Goal: Task Accomplishment & Management: Complete application form

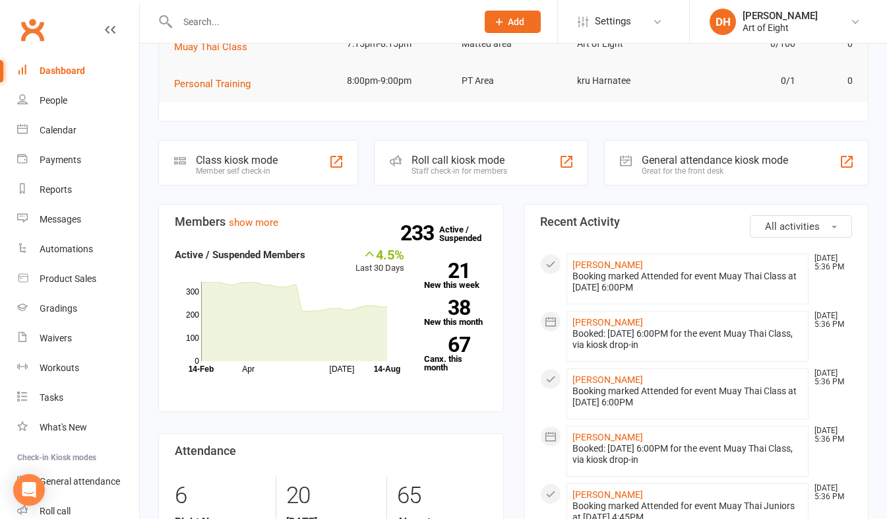
scroll to position [132, 0]
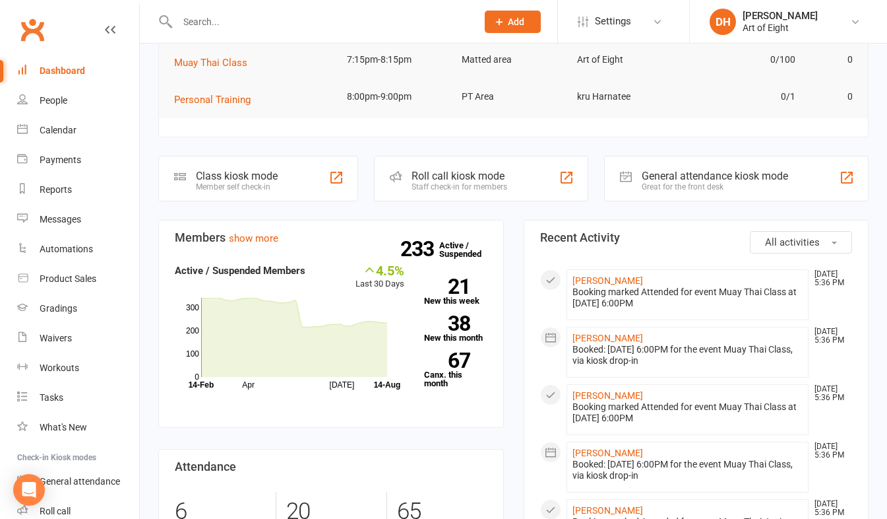
click at [219, 23] on input "text" at bounding box center [321, 22] width 294 height 18
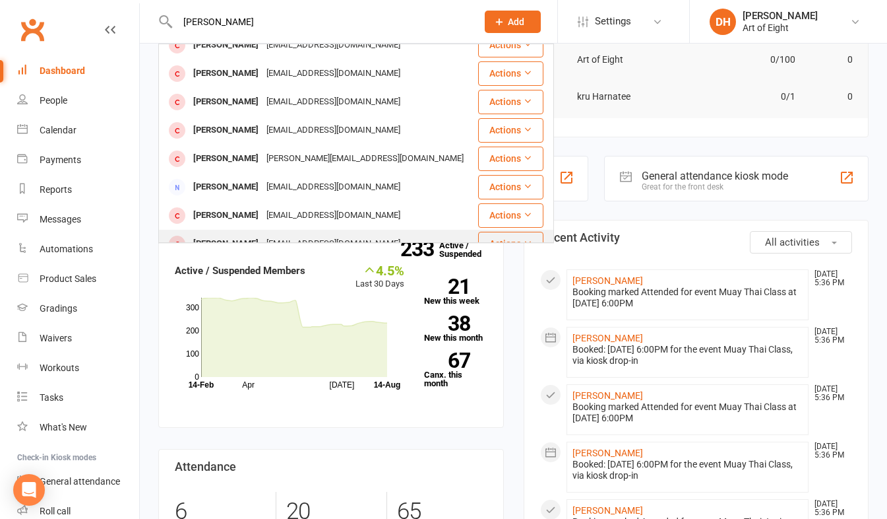
scroll to position [106, 0]
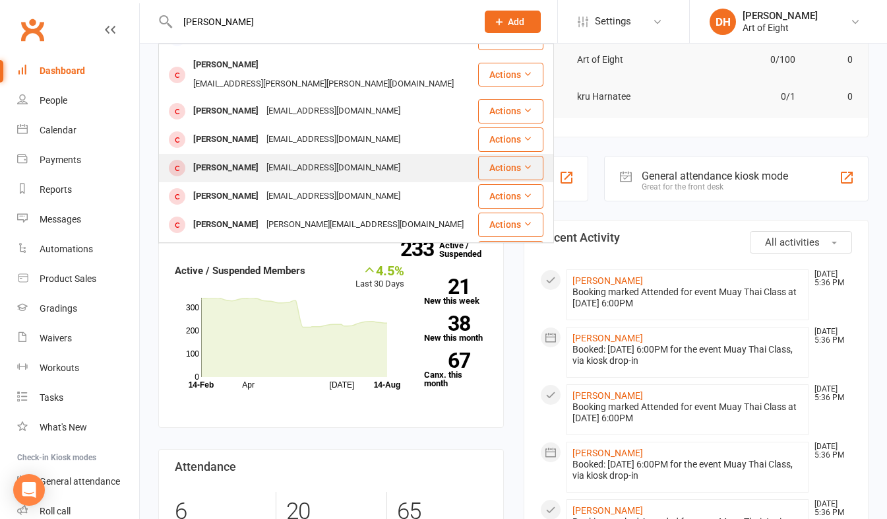
type input "[PERSON_NAME]"
click at [221, 158] on div "[PERSON_NAME]" at bounding box center [225, 167] width 73 height 19
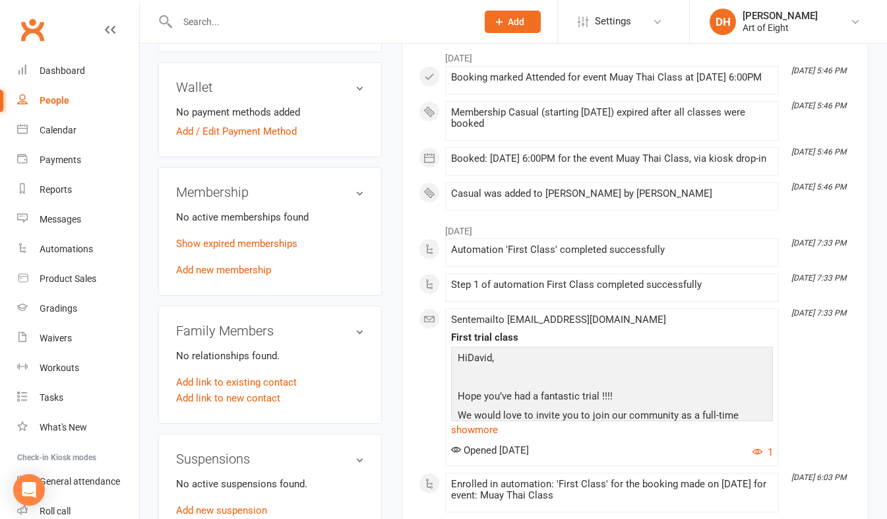
scroll to position [396, 0]
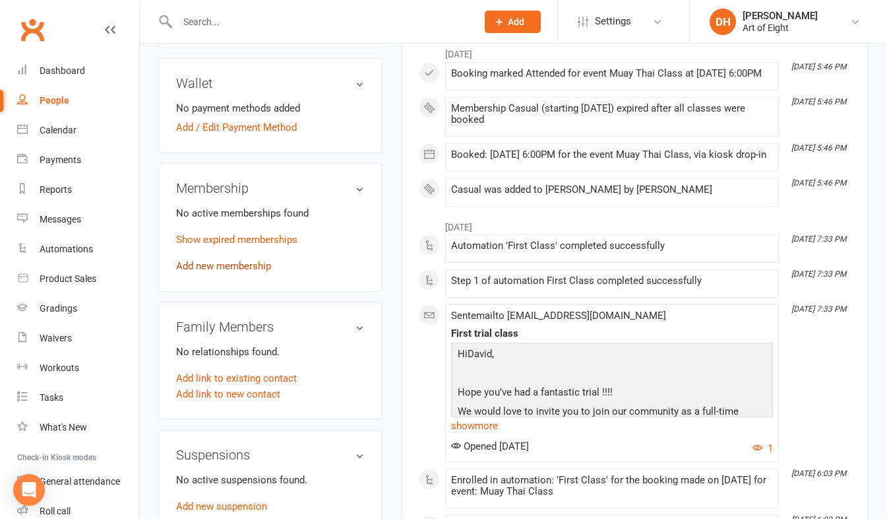
click at [203, 272] on link "Add new membership" at bounding box center [223, 266] width 95 height 12
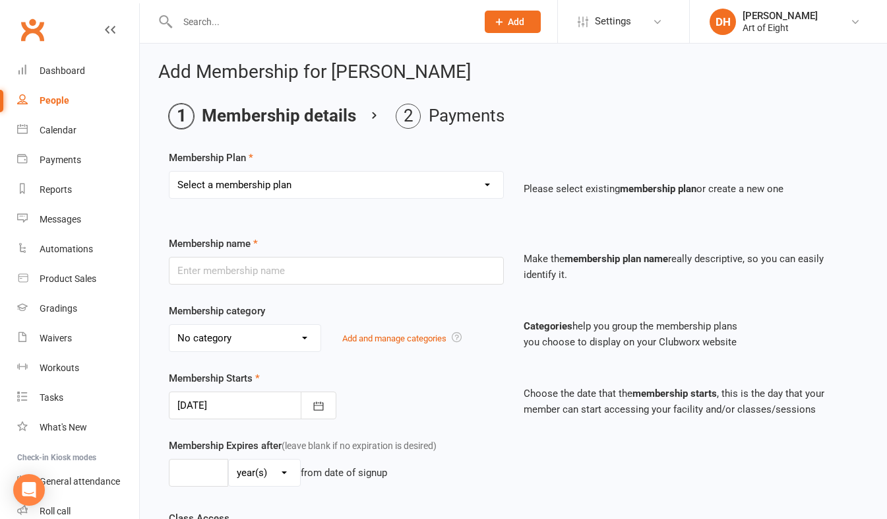
click at [240, 179] on select "Select a membership plan Create new Membership Plan MUAY THAI Adult - 12 Month …" at bounding box center [337, 185] width 334 height 26
select select "6"
click at [170, 172] on select "Select a membership plan Create new Membership Plan MUAY THAI Adult - 12 Month …" at bounding box center [337, 185] width 334 height 26
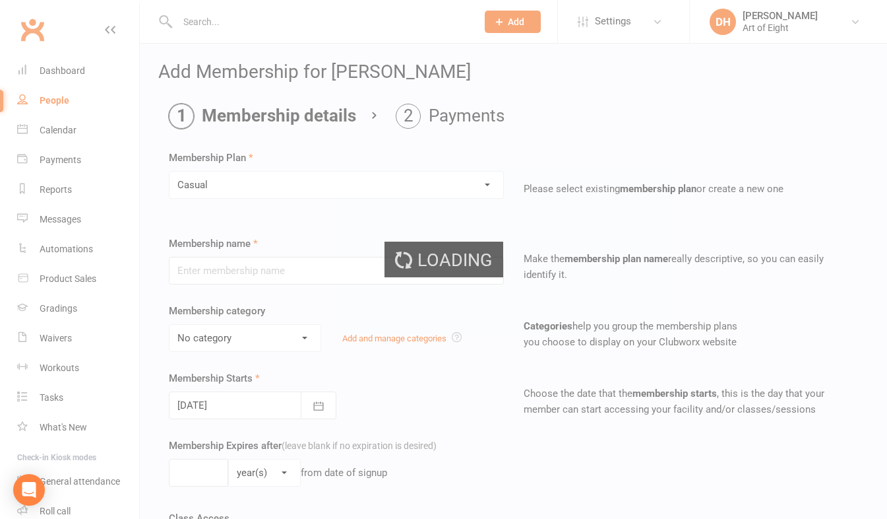
type input "Casual"
select select "2"
type input "0"
select select "1"
type input "1"
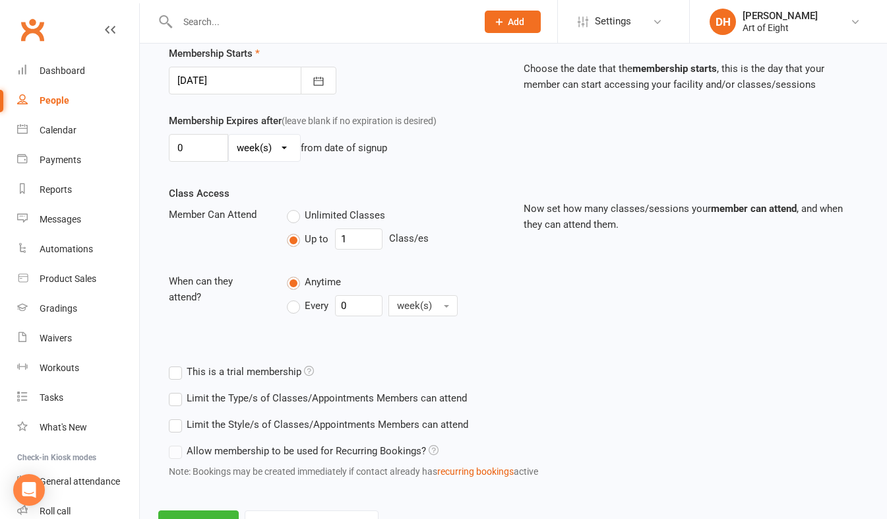
scroll to position [381, 0]
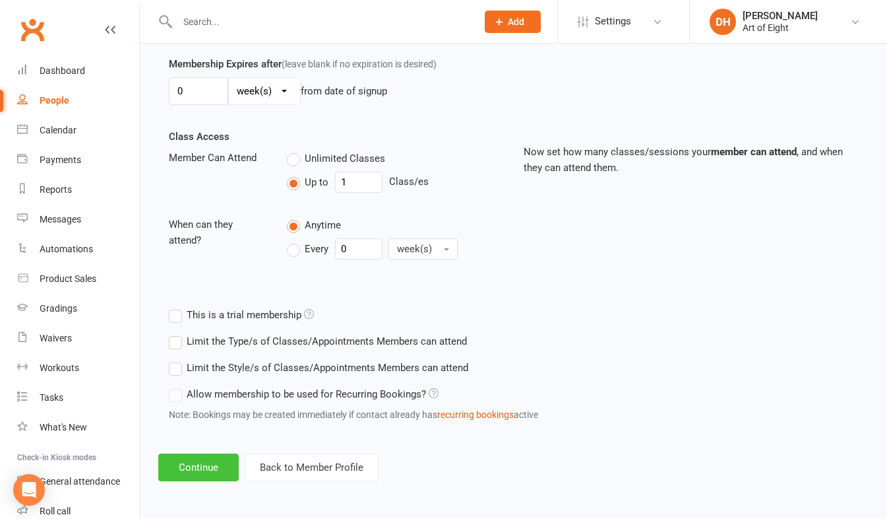
click at [199, 478] on button "Continue" at bounding box center [198, 467] width 80 height 28
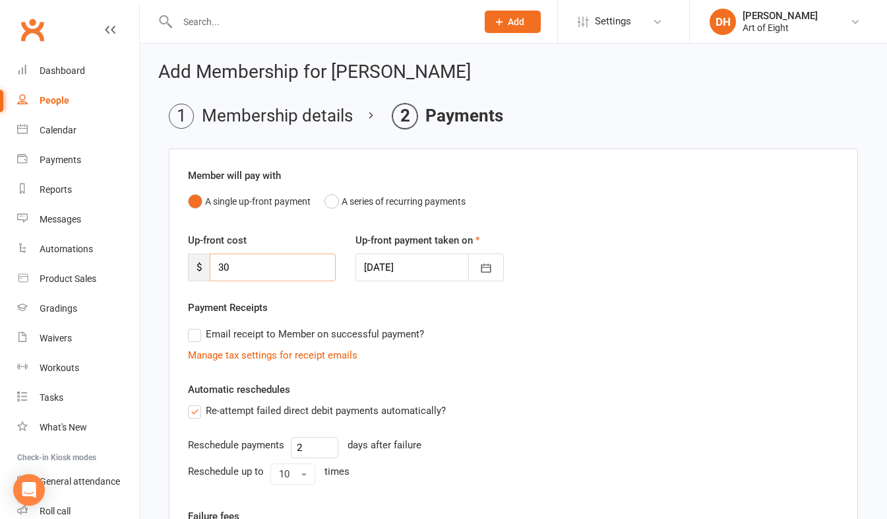
drag, startPoint x: 229, startPoint y: 269, endPoint x: 194, endPoint y: 267, distance: 35.1
click at [194, 267] on div "$ 30" at bounding box center [262, 267] width 148 height 28
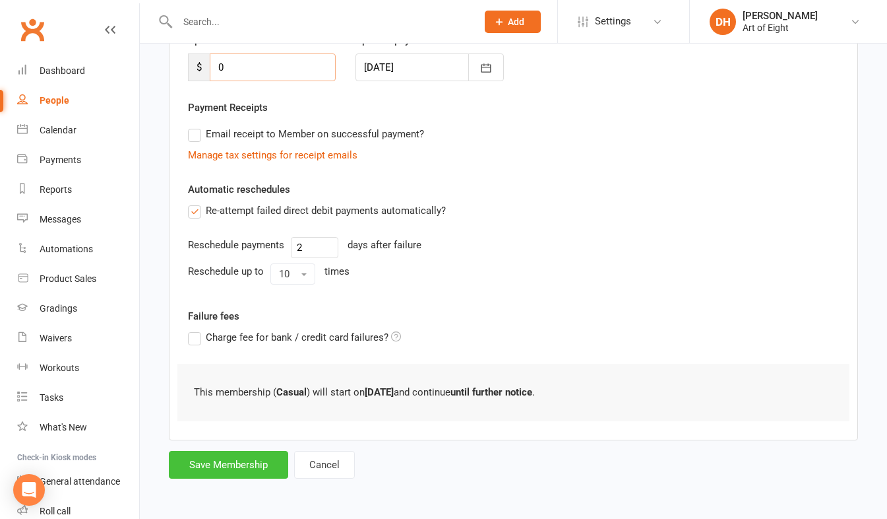
type input "0"
click at [241, 456] on button "Save Membership" at bounding box center [228, 465] width 119 height 28
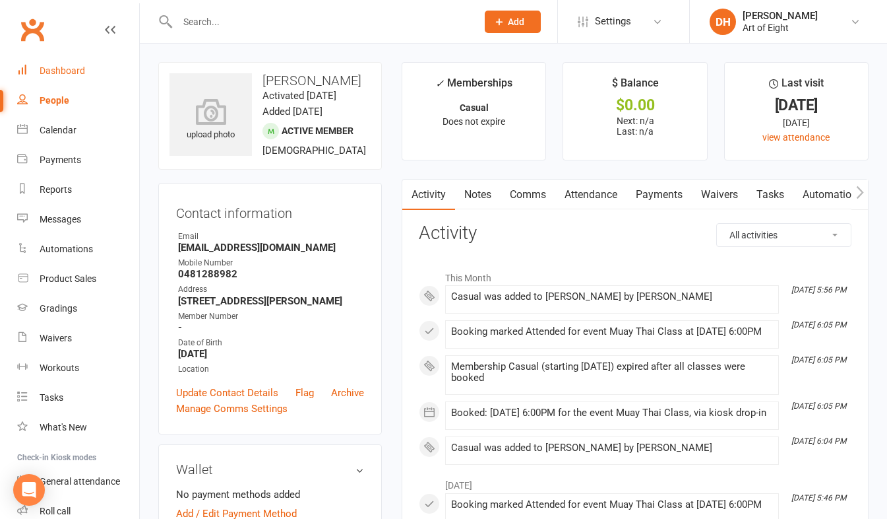
click at [66, 73] on div "Dashboard" at bounding box center [63, 70] width 46 height 11
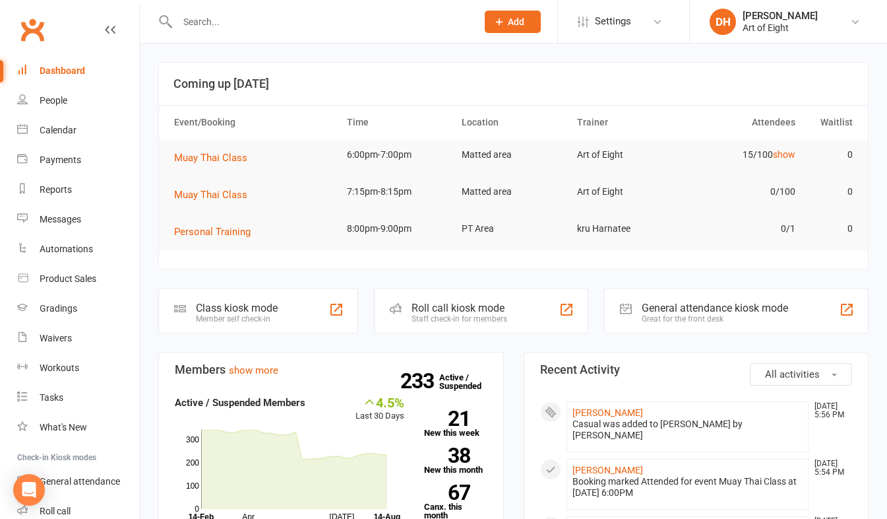
click at [269, 24] on input "text" at bounding box center [321, 22] width 294 height 18
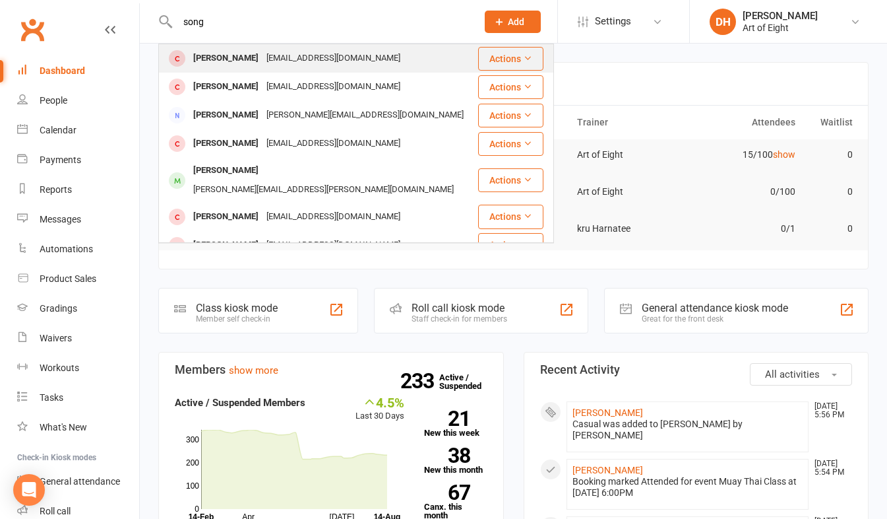
type input "song"
click at [192, 58] on div "[PERSON_NAME]" at bounding box center [225, 58] width 73 height 19
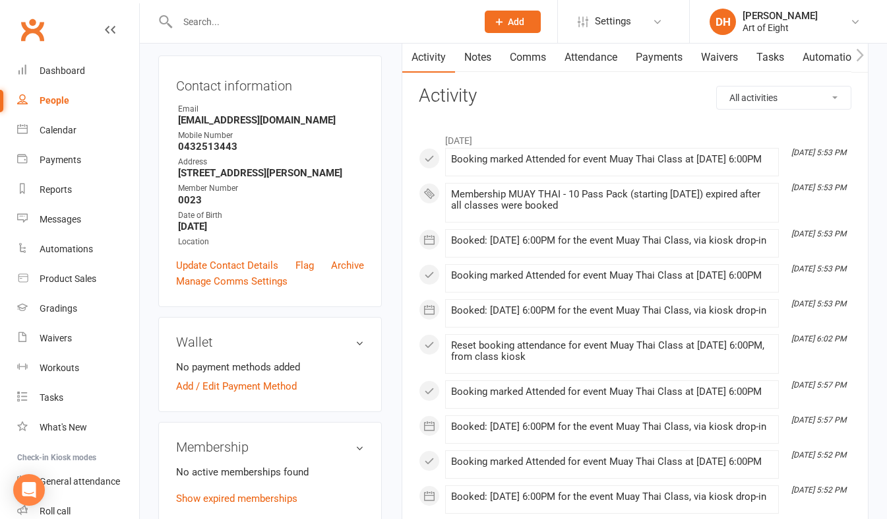
scroll to position [198, 0]
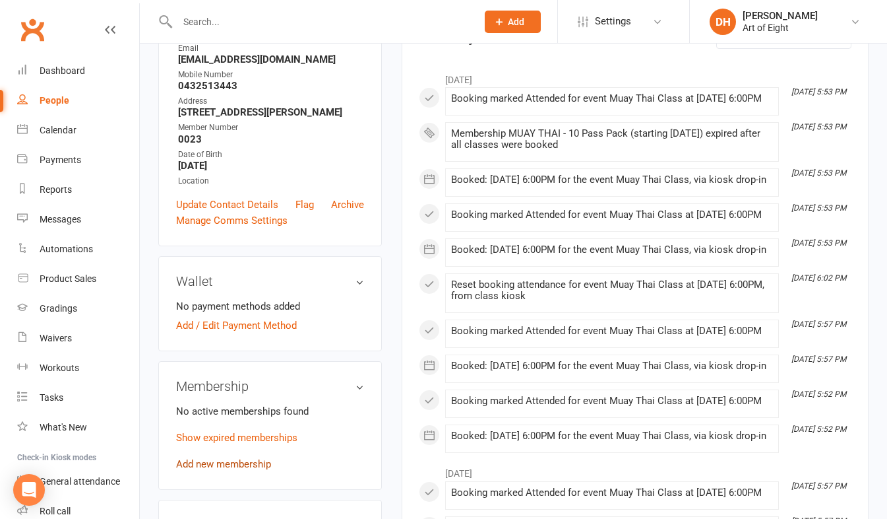
click at [222, 470] on link "Add new membership" at bounding box center [223, 464] width 95 height 12
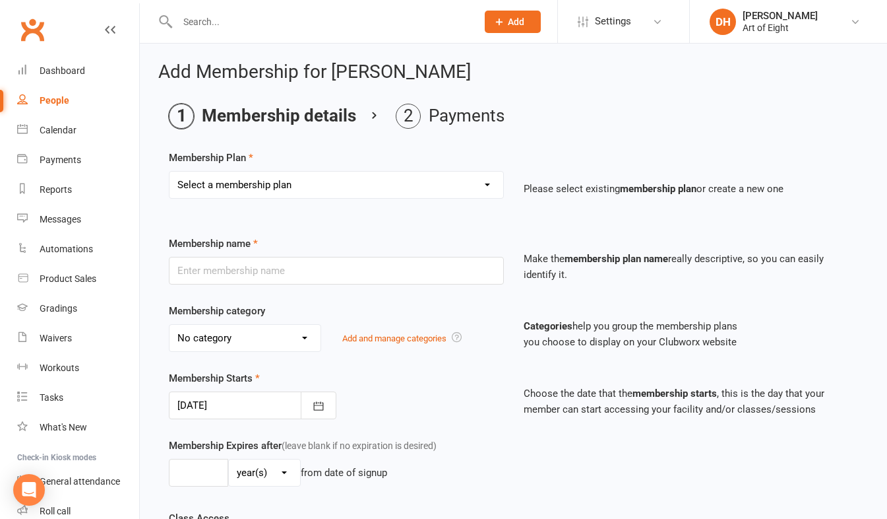
click at [257, 183] on select "Select a membership plan Create new Membership Plan MUAY THAI Adult - 12 Month …" at bounding box center [337, 185] width 334 height 26
select select "5"
click at [170, 172] on select "Select a membership plan Create new Membership Plan MUAY THAI Adult - 12 Month …" at bounding box center [337, 185] width 334 height 26
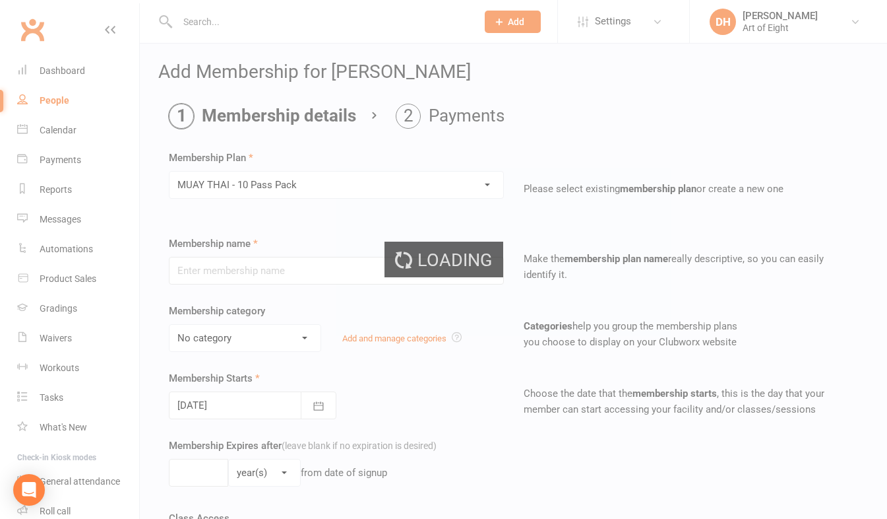
type input "MUAY THAI - 10 Pass Pack"
select select "2"
type input "3"
select select "2"
type input "10"
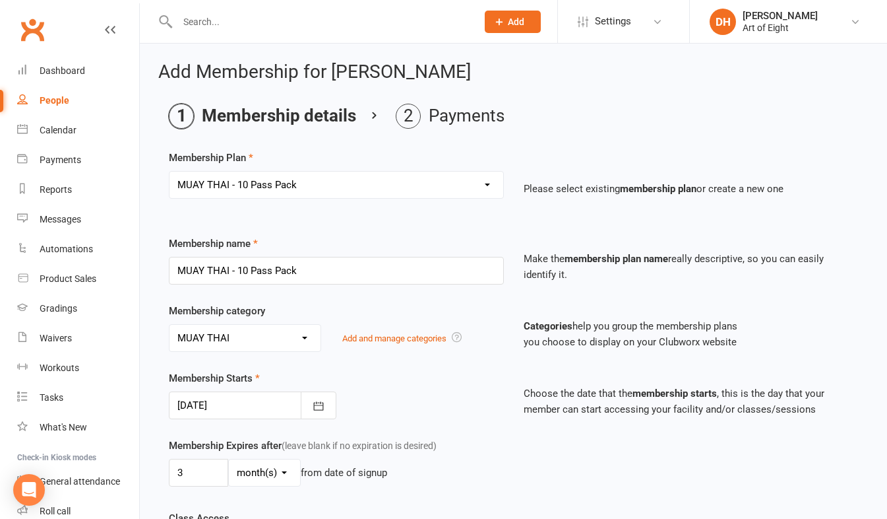
scroll to position [381, 0]
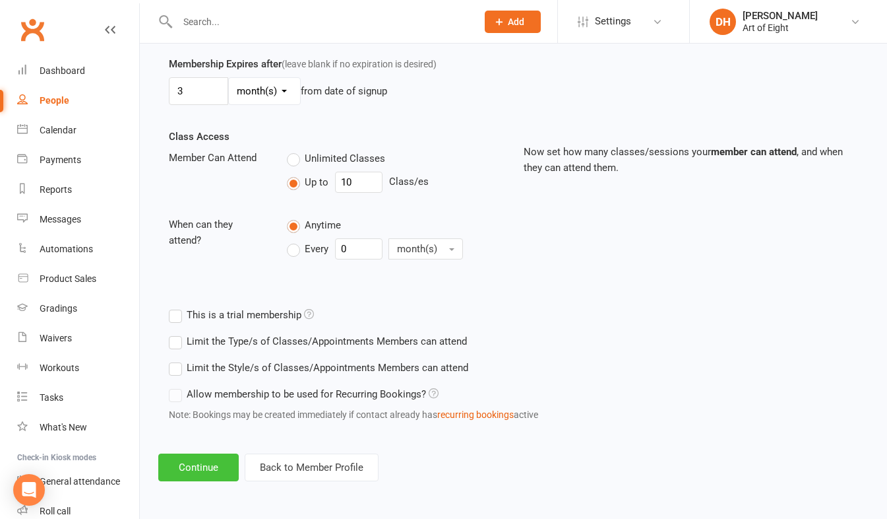
click at [207, 463] on button "Continue" at bounding box center [198, 467] width 80 height 28
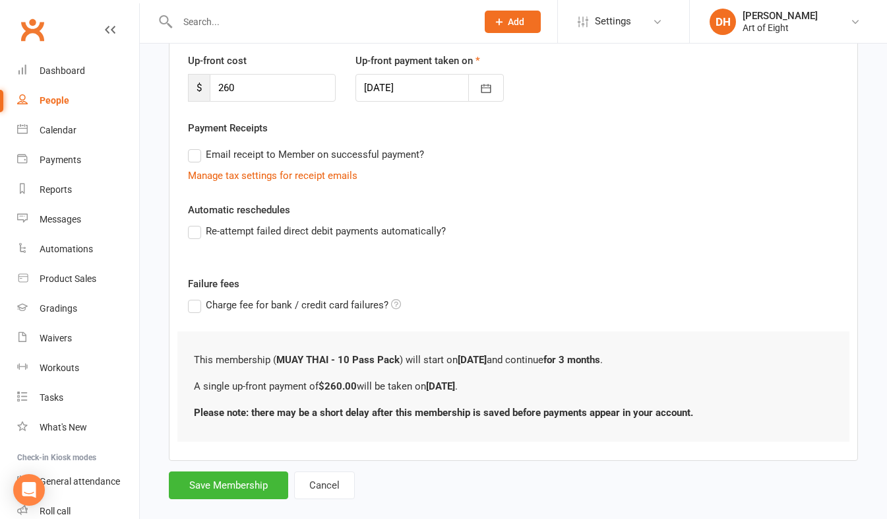
scroll to position [200, 0]
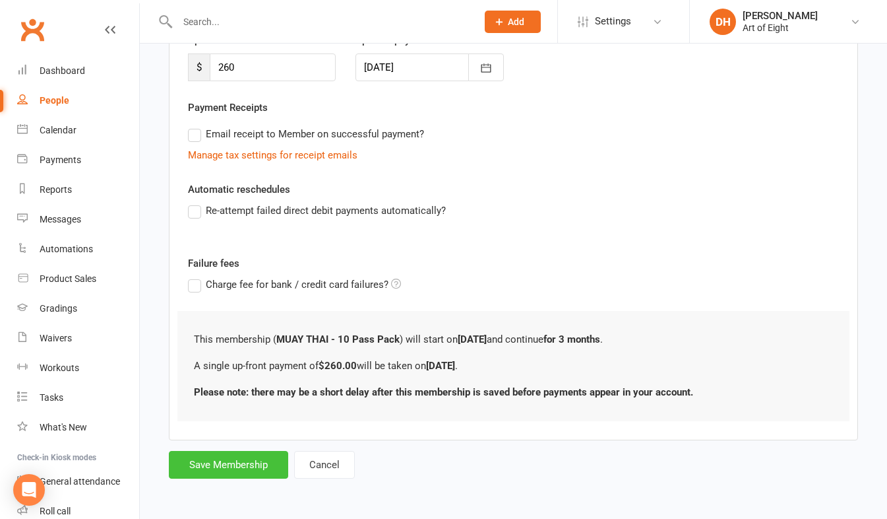
click at [215, 459] on button "Save Membership" at bounding box center [228, 465] width 119 height 28
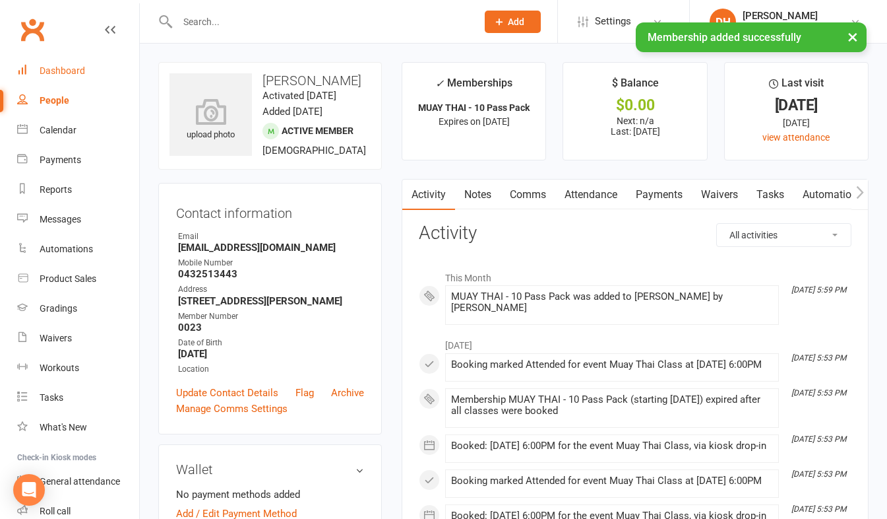
drag, startPoint x: 55, startPoint y: 65, endPoint x: 61, endPoint y: 80, distance: 16.5
click at [55, 65] on div "Dashboard" at bounding box center [63, 70] width 46 height 11
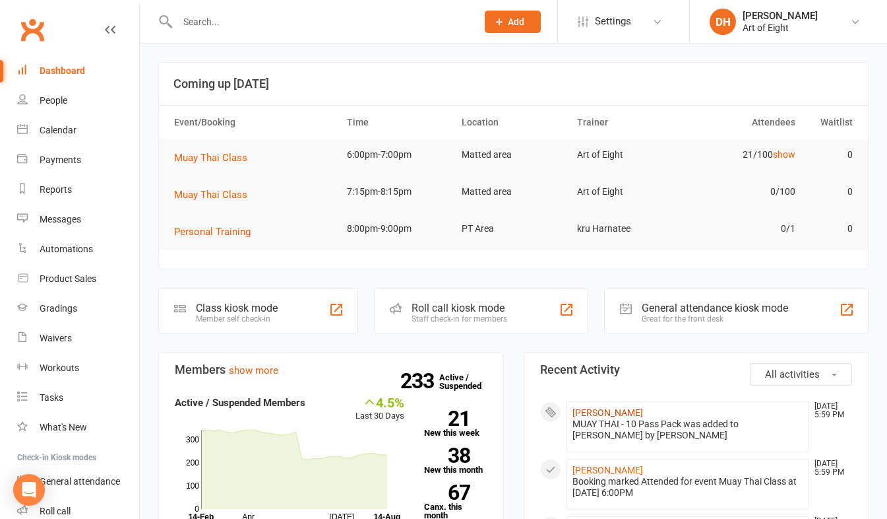
click at [598, 412] on link "[PERSON_NAME]" at bounding box center [608, 412] width 71 height 11
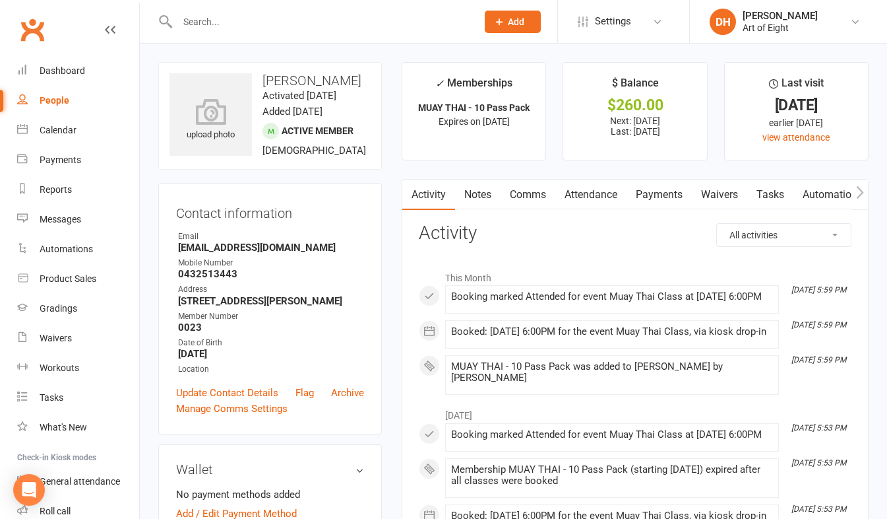
click at [653, 195] on link "Payments" at bounding box center [659, 194] width 65 height 30
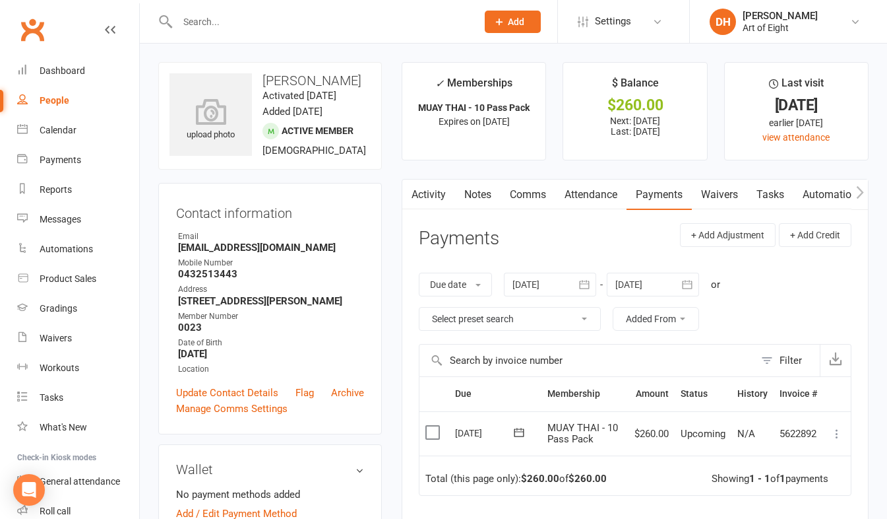
click at [839, 432] on icon at bounding box center [837, 433] width 13 height 13
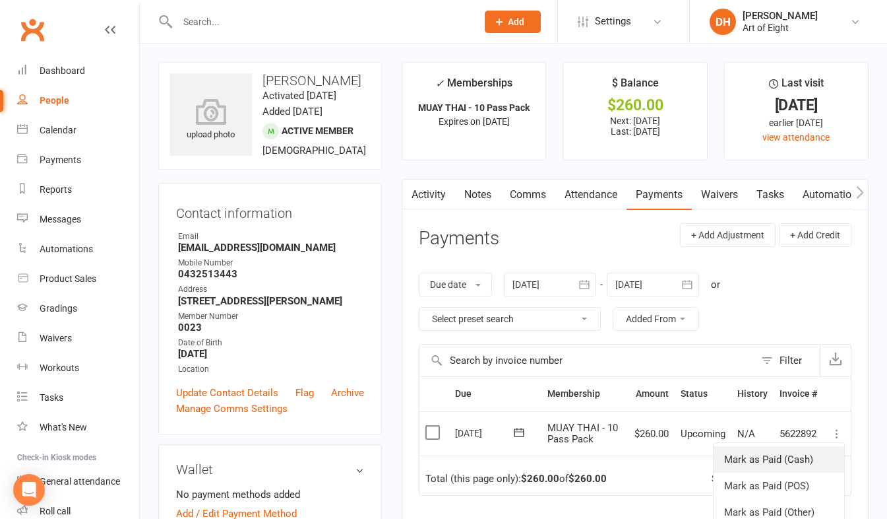
click at [797, 460] on link "Mark as Paid (Cash)" at bounding box center [779, 459] width 131 height 26
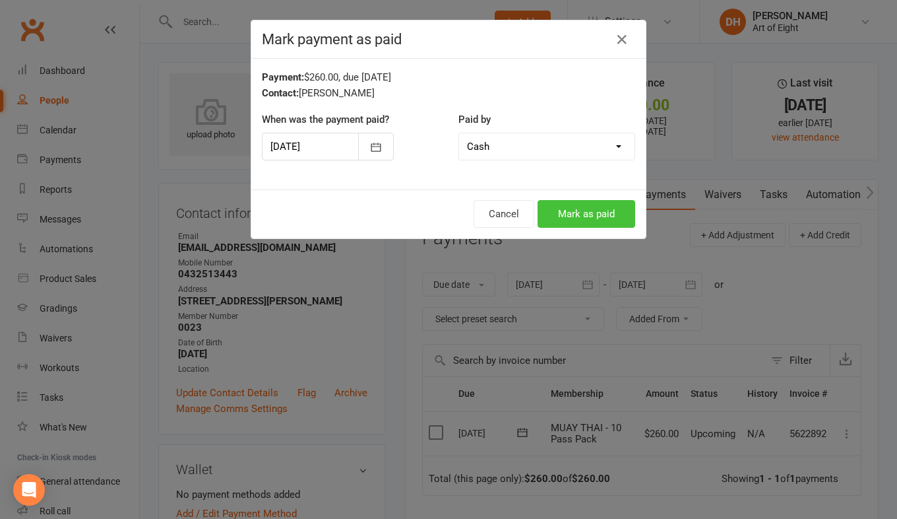
click at [548, 204] on button "Mark as paid" at bounding box center [587, 214] width 98 height 28
